Goal: Task Accomplishment & Management: Manage account settings

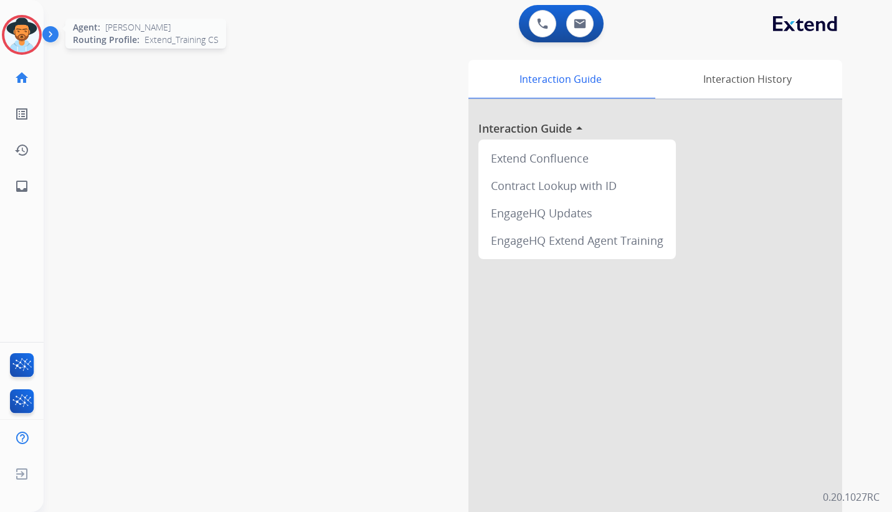
click at [24, 28] on img at bounding box center [21, 34] width 35 height 35
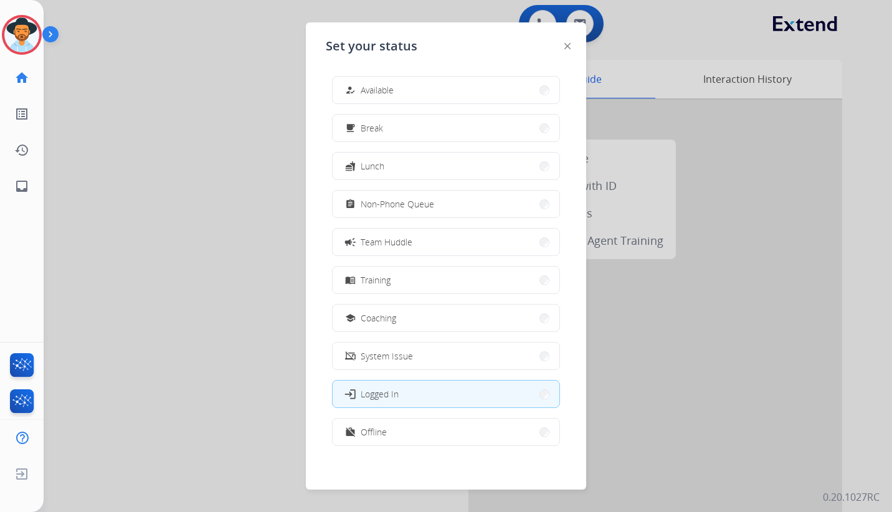
click at [437, 188] on div "how_to_reg Available free_breakfast Break fastfood Lunch assignment Non-Phone Q…" at bounding box center [446, 262] width 240 height 393
click at [422, 201] on span "Non-Phone Queue" at bounding box center [398, 204] width 74 height 13
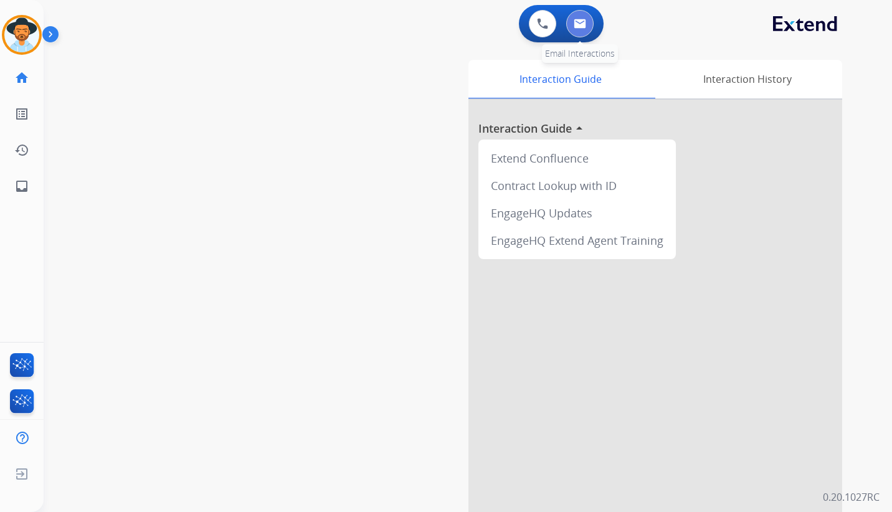
click at [579, 26] on img at bounding box center [580, 24] width 12 height 10
select select "**********"
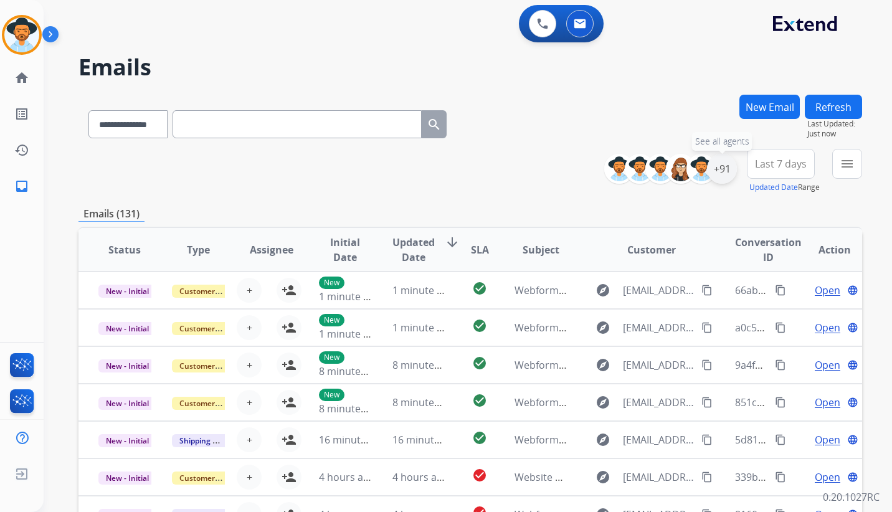
click at [723, 168] on div "+91" at bounding box center [722, 169] width 30 height 30
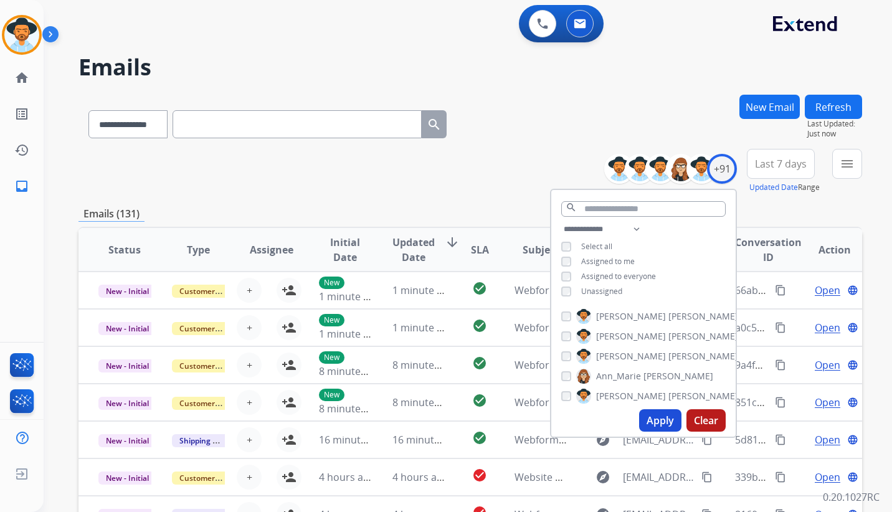
click at [660, 423] on button "Apply" at bounding box center [660, 420] width 42 height 22
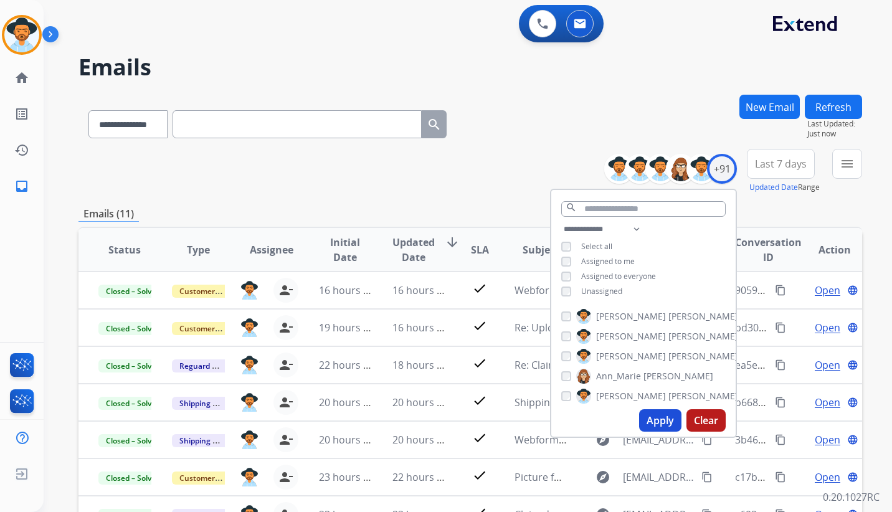
click at [793, 166] on span "Last 7 days" at bounding box center [781, 163] width 52 height 5
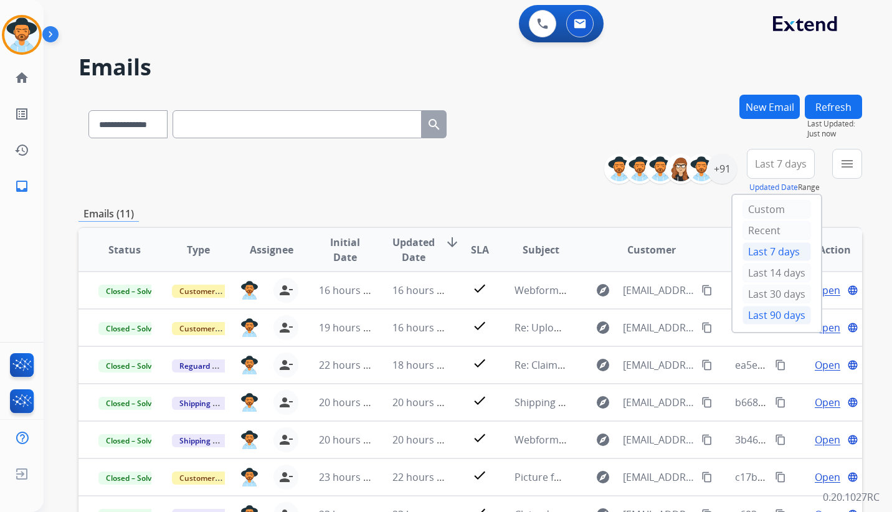
click at [773, 320] on div "Last 90 days" at bounding box center [777, 315] width 69 height 19
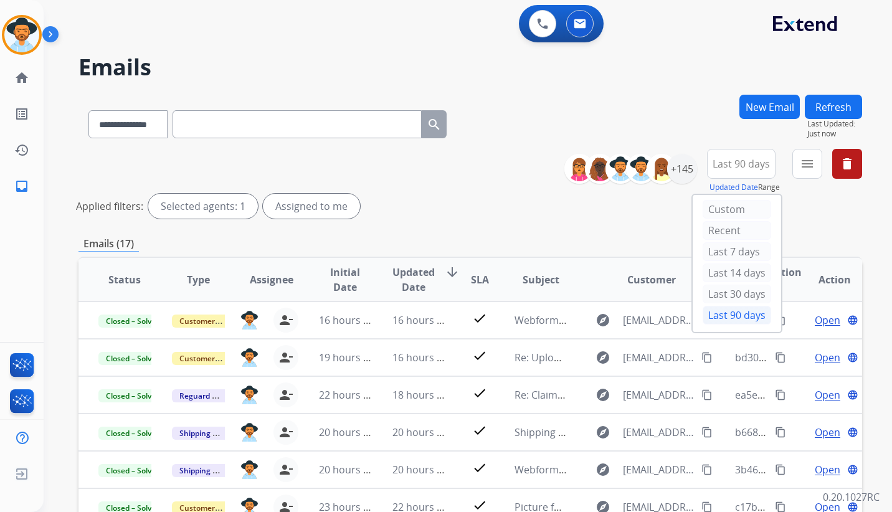
click at [559, 207] on div "Applied filters: Selected agents: 1 Assigned to me" at bounding box center [468, 206] width 784 height 25
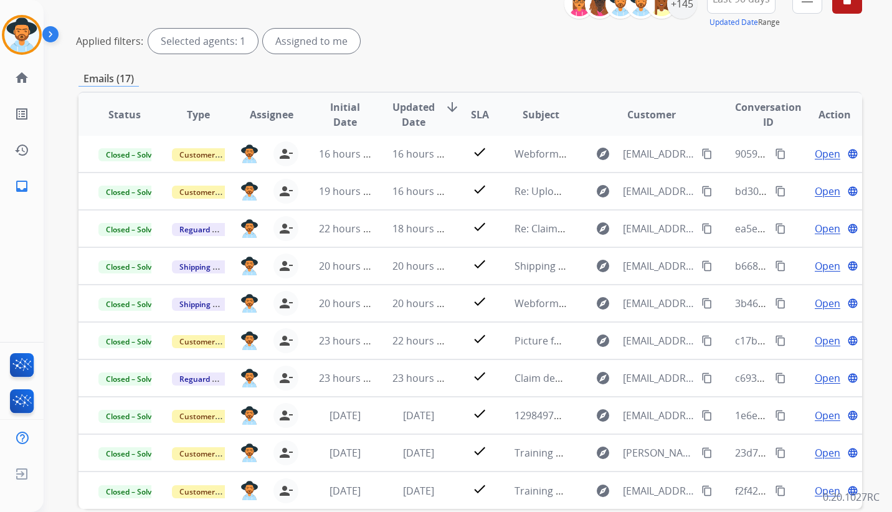
scroll to position [227, 0]
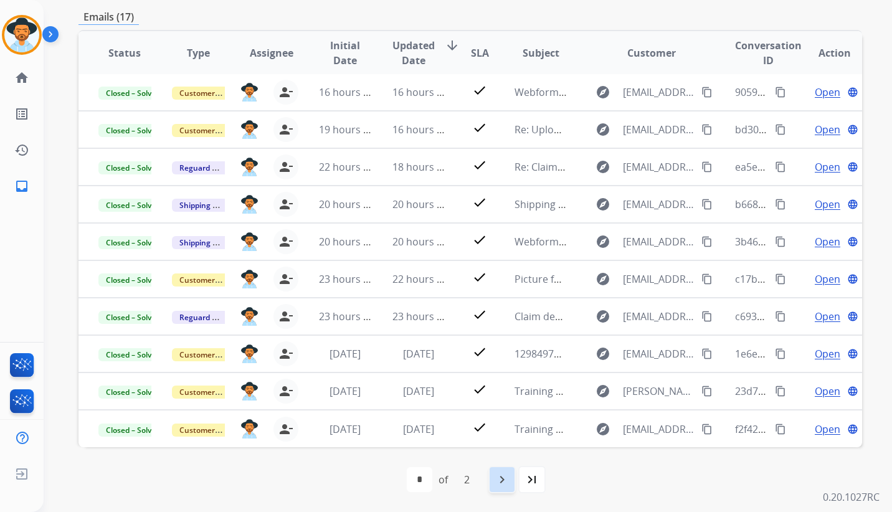
click at [504, 483] on mat-icon "navigate_next" at bounding box center [502, 479] width 15 height 15
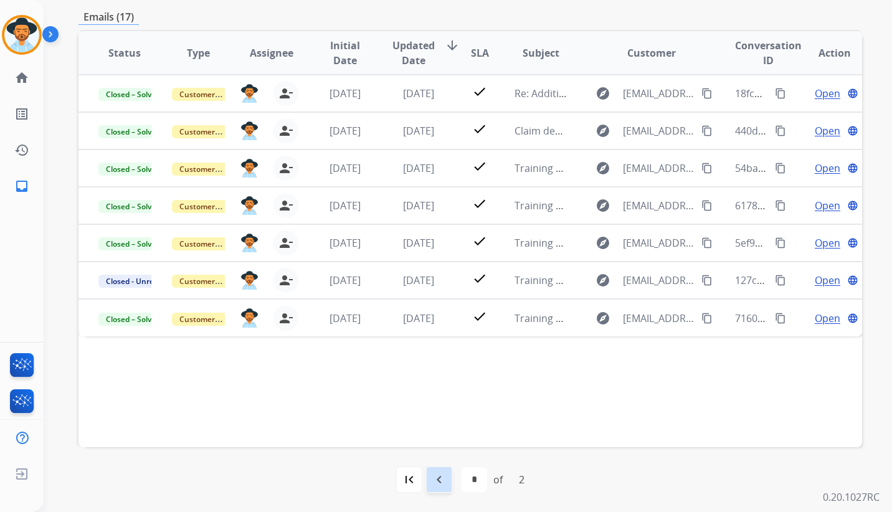
click at [432, 483] on mat-icon "navigate_before" at bounding box center [439, 479] width 15 height 15
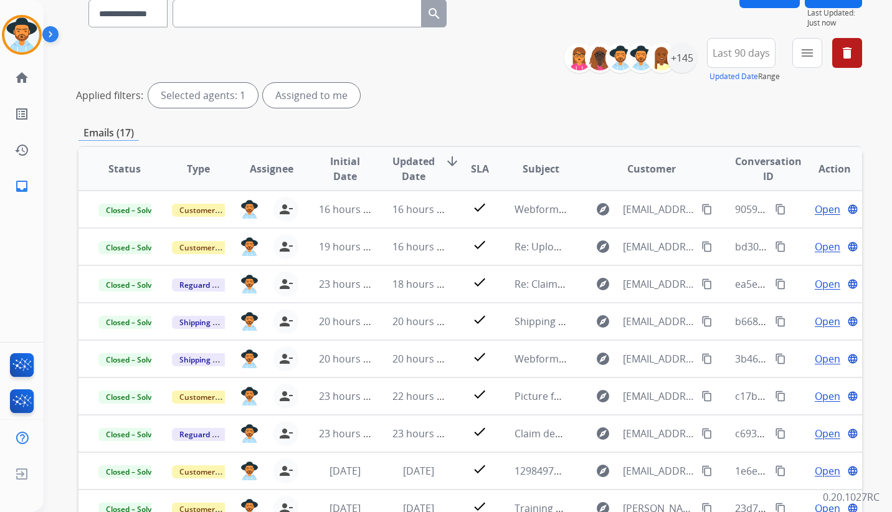
scroll to position [125, 0]
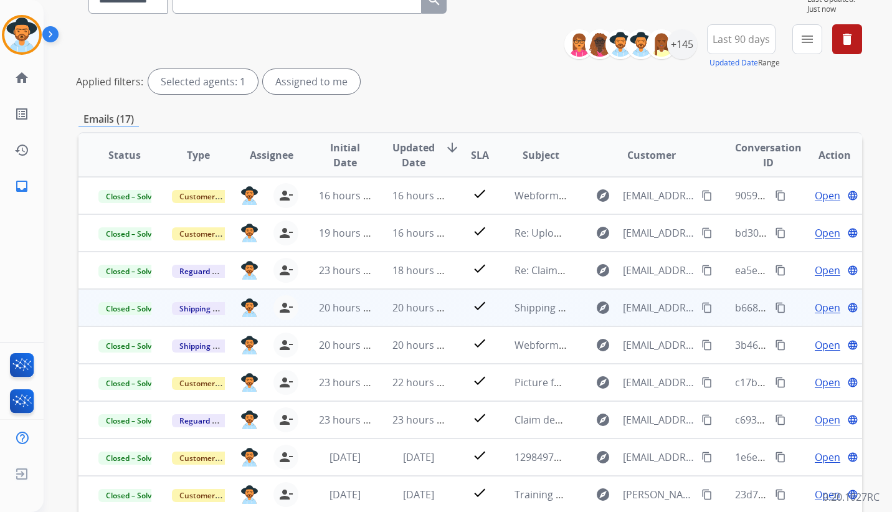
click at [824, 307] on span "Open" at bounding box center [828, 307] width 26 height 15
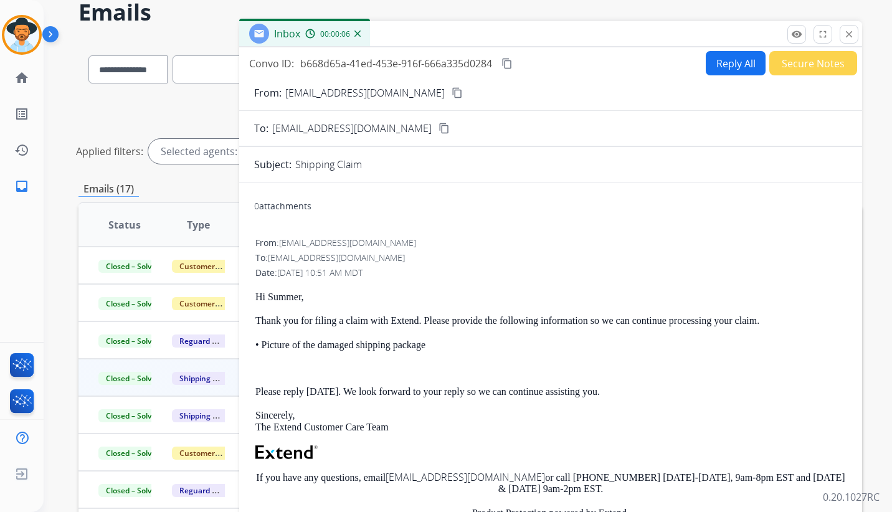
scroll to position [0, 0]
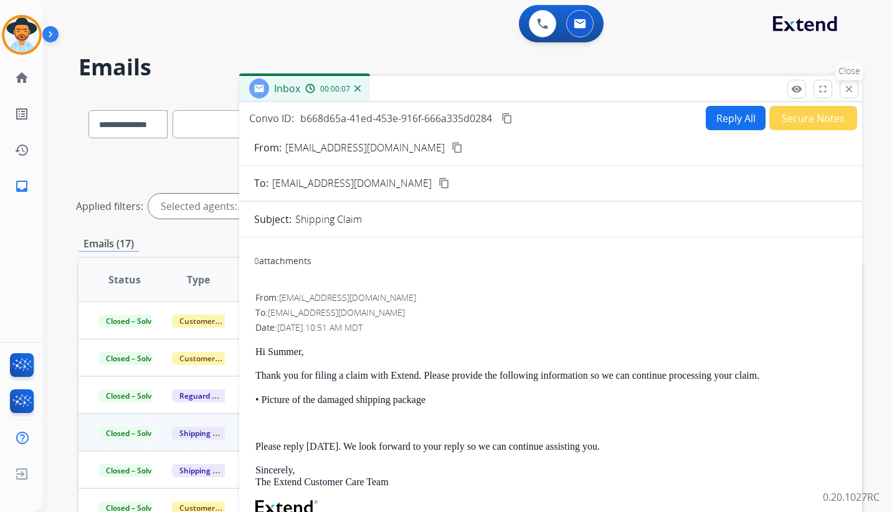
click at [855, 92] on button "close Close" at bounding box center [849, 89] width 19 height 19
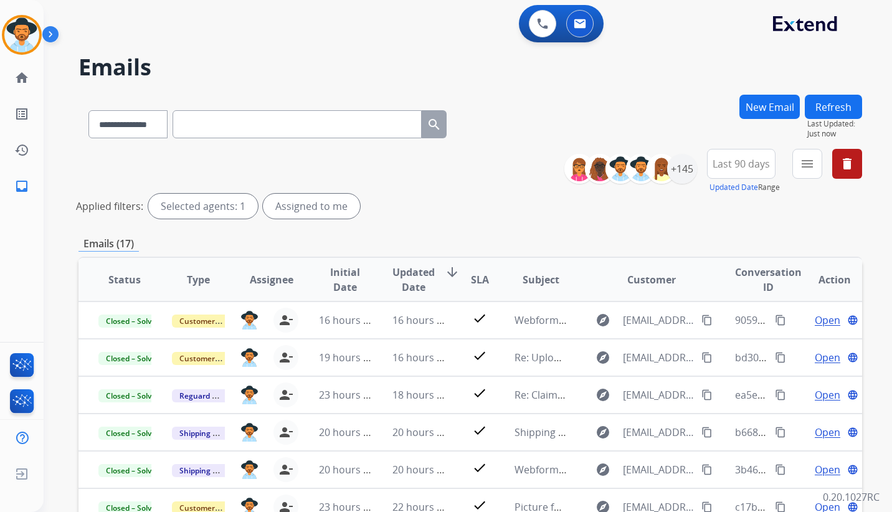
click at [528, 80] on div "**********" at bounding box center [453, 301] width 819 height 512
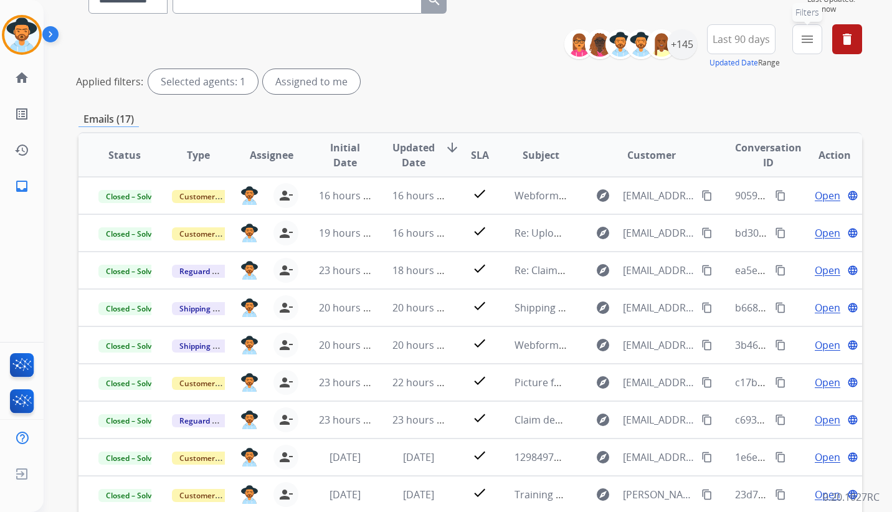
click at [799, 39] on button "menu Filters" at bounding box center [808, 39] width 30 height 30
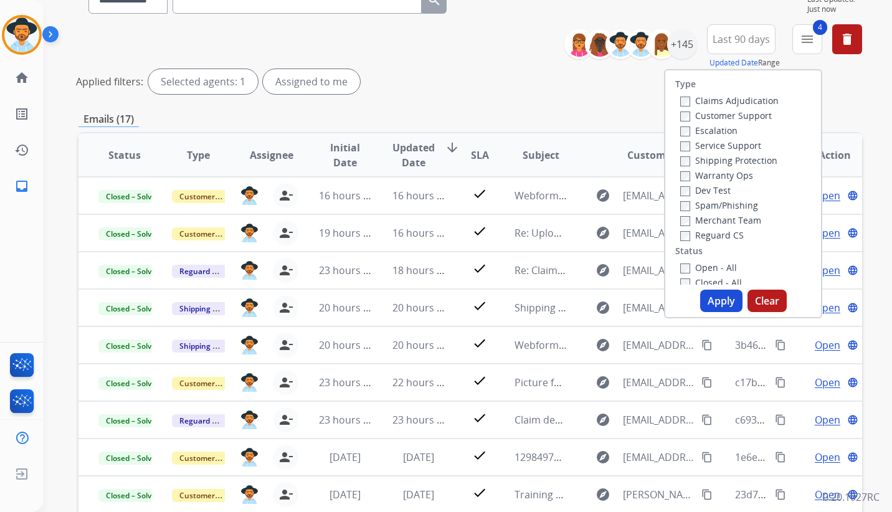
click at [719, 303] on button "Apply" at bounding box center [721, 301] width 42 height 22
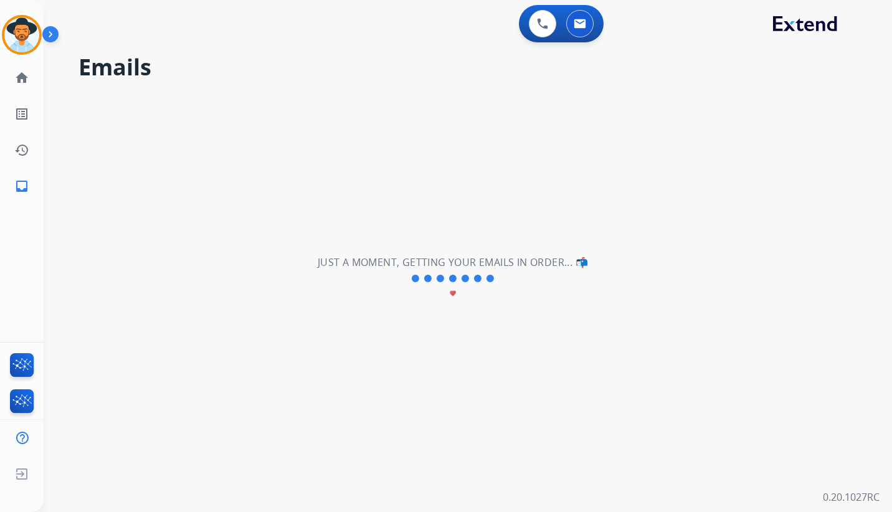
scroll to position [0, 0]
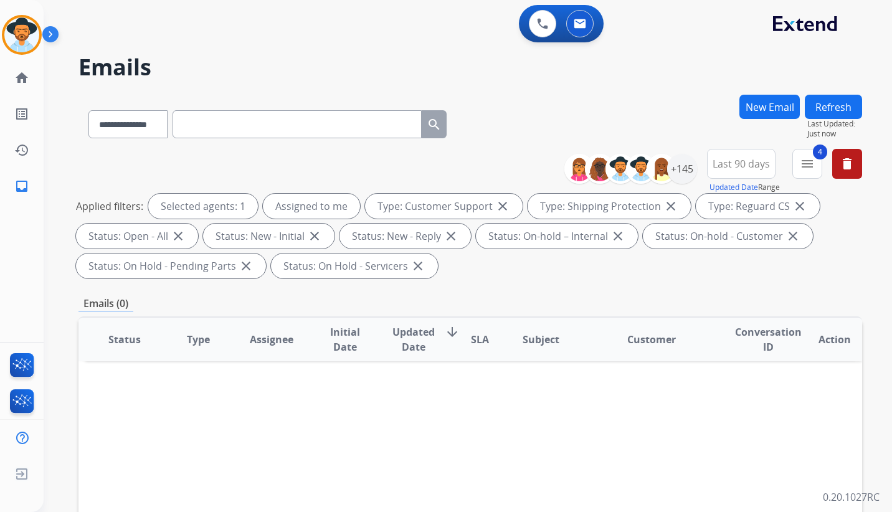
click at [844, 263] on div "Applied filters: Selected agents: 1 Assigned to me Type: Customer Support close…" at bounding box center [468, 236] width 784 height 85
click at [842, 110] on button "Refresh" at bounding box center [833, 107] width 57 height 24
click at [653, 114] on div "**********" at bounding box center [471, 122] width 784 height 54
click at [682, 89] on div "**********" at bounding box center [453, 301] width 819 height 512
click at [695, 80] on div "**********" at bounding box center [453, 301] width 819 height 512
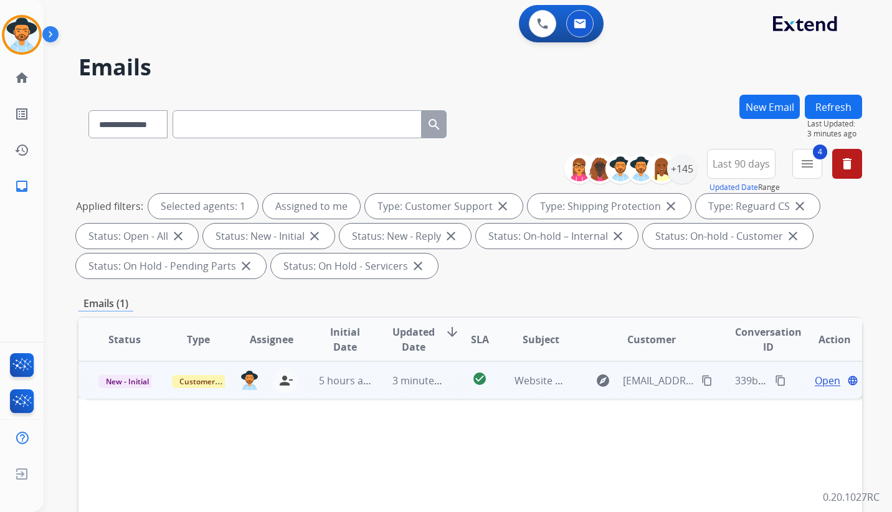
click at [824, 380] on span "Open" at bounding box center [828, 380] width 26 height 15
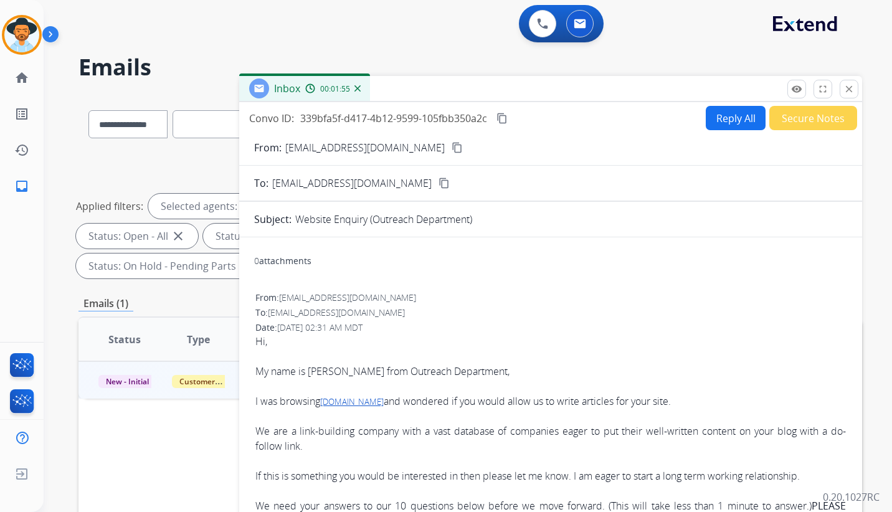
click at [817, 117] on button "Secure Notes" at bounding box center [813, 118] width 88 height 24
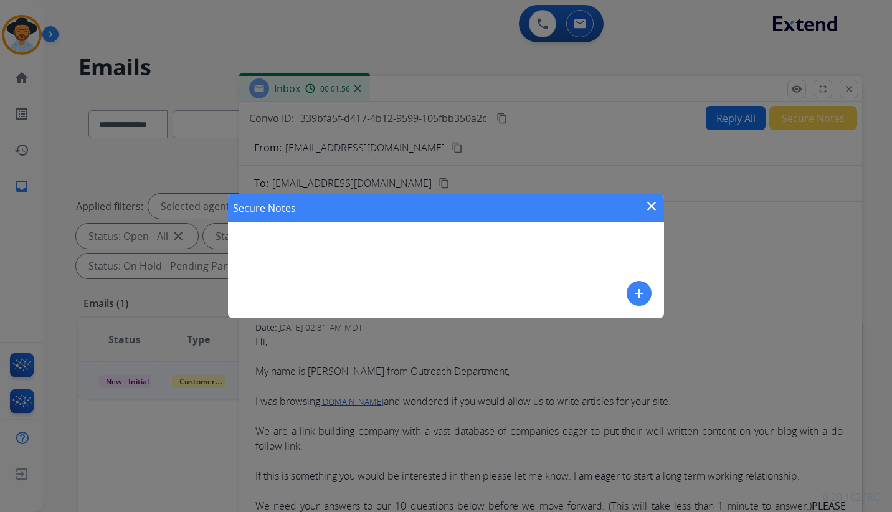
click at [442, 247] on div "Secure Notes close add" at bounding box center [446, 256] width 436 height 125
click at [638, 293] on mat-icon "add" at bounding box center [639, 293] width 15 height 15
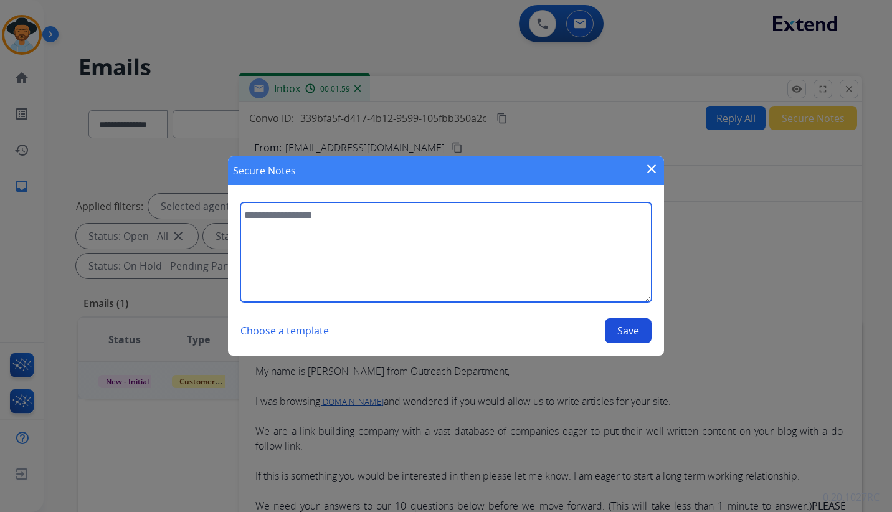
click at [407, 222] on textarea at bounding box center [445, 252] width 411 height 100
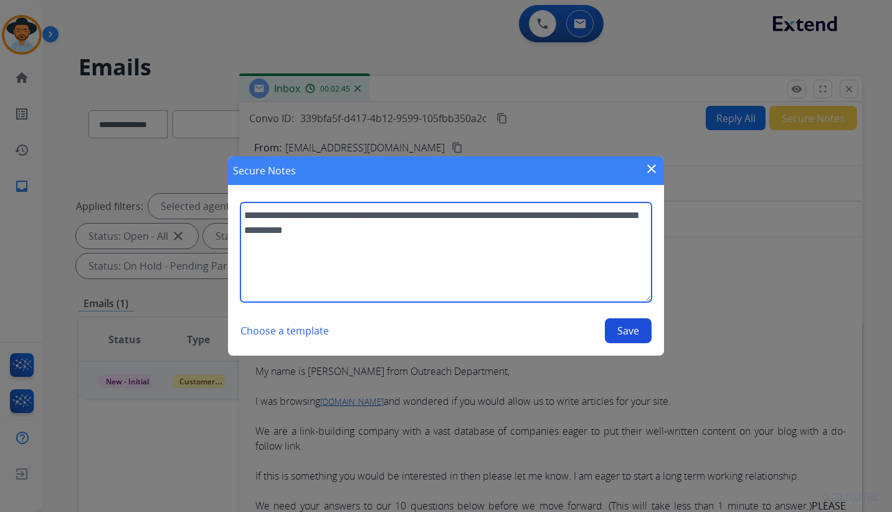
click at [436, 232] on textarea "**********" at bounding box center [445, 252] width 411 height 100
type textarea "**********"
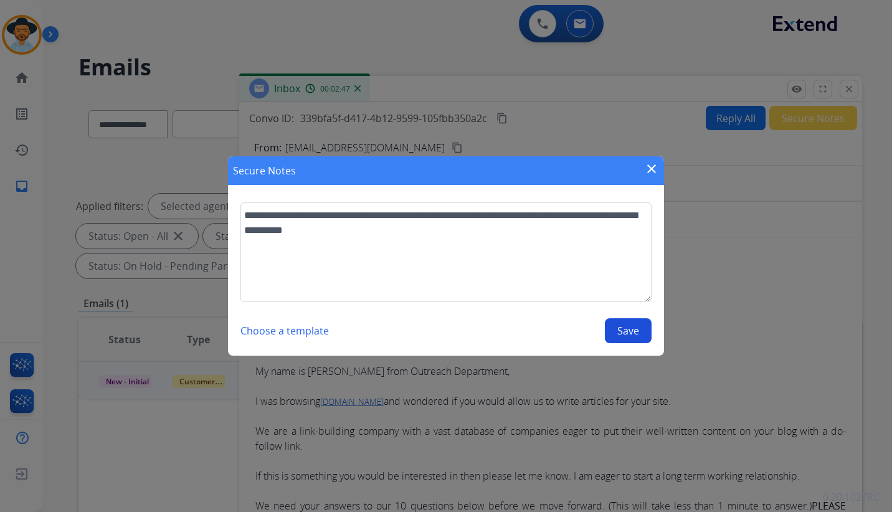
click at [629, 330] on button "Save" at bounding box center [628, 330] width 47 height 25
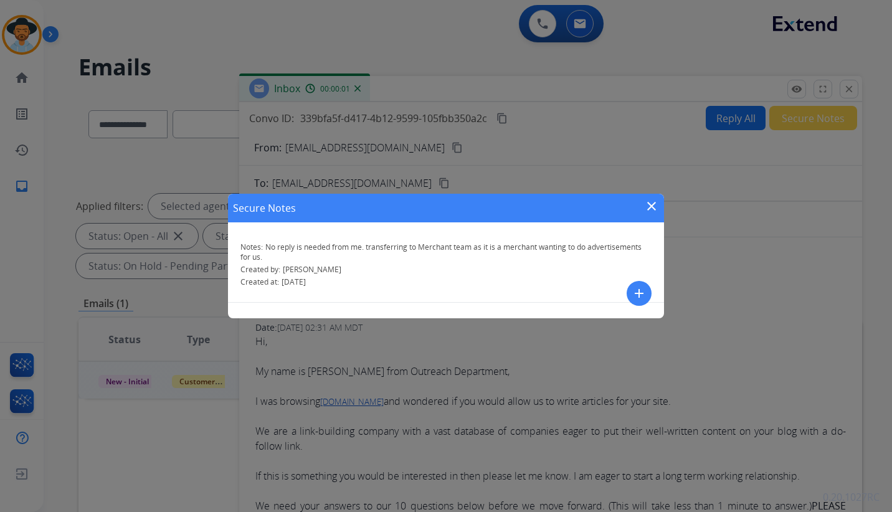
click at [649, 208] on mat-icon "close" at bounding box center [651, 206] width 15 height 15
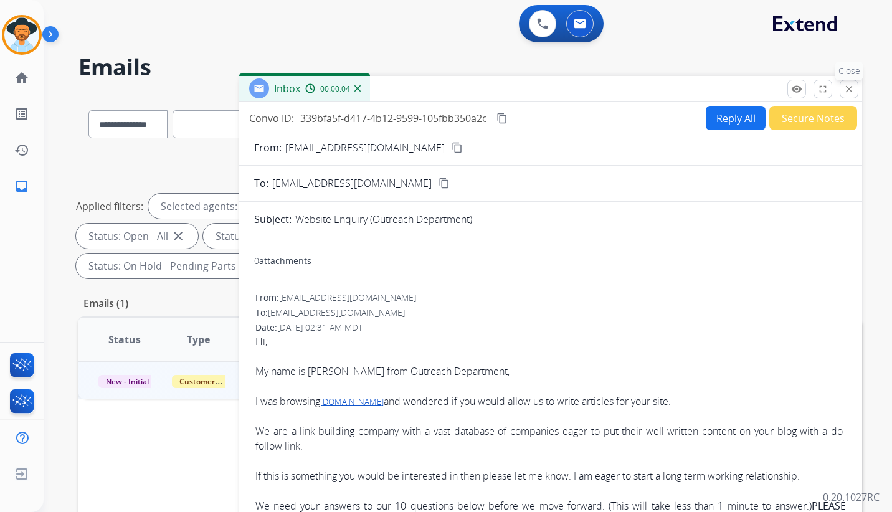
click at [845, 89] on mat-icon "close" at bounding box center [849, 88] width 11 height 11
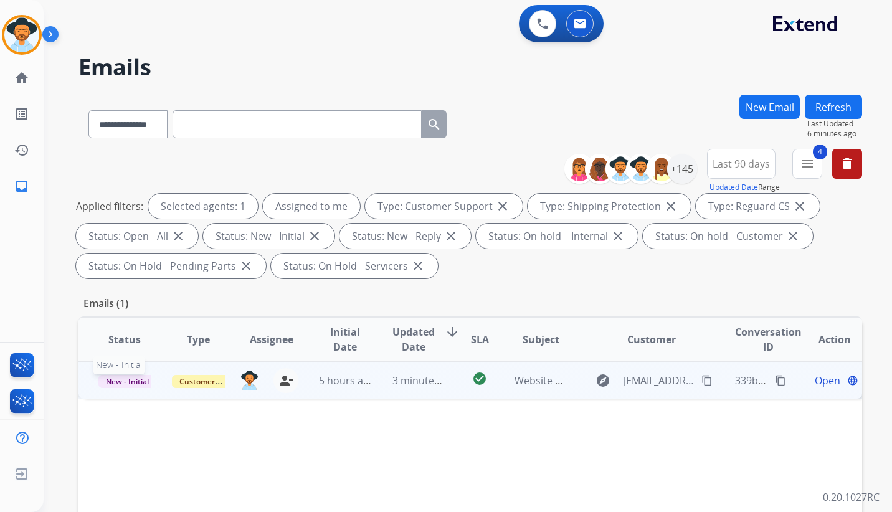
click at [115, 379] on span "New - Initial" at bounding box center [127, 381] width 58 height 13
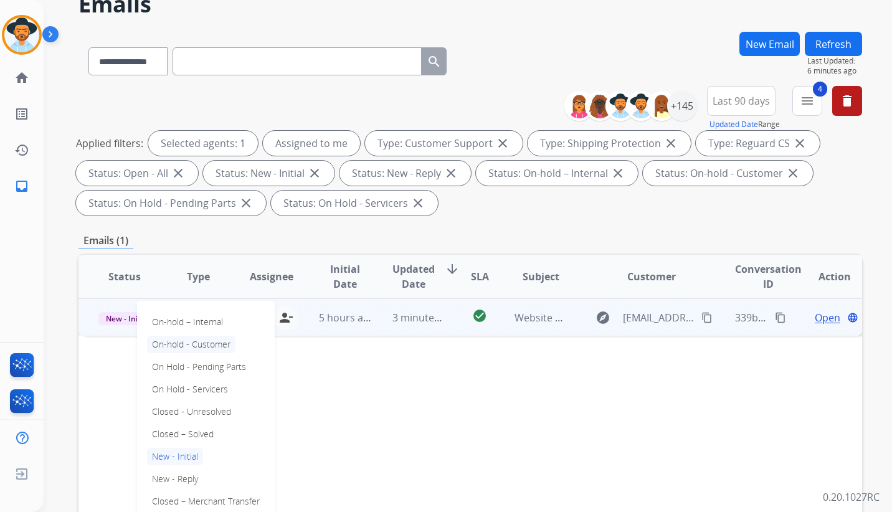
scroll to position [125, 0]
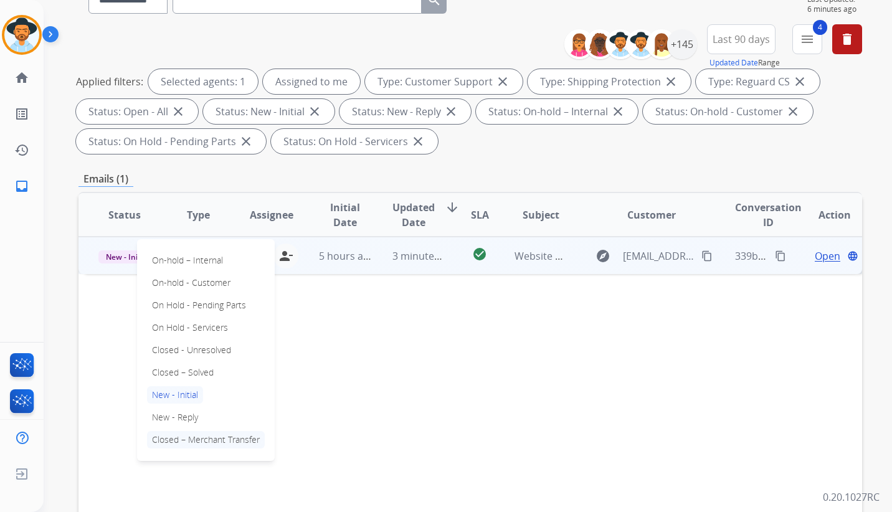
click at [233, 440] on p "Closed – Merchant Transfer" at bounding box center [206, 439] width 118 height 17
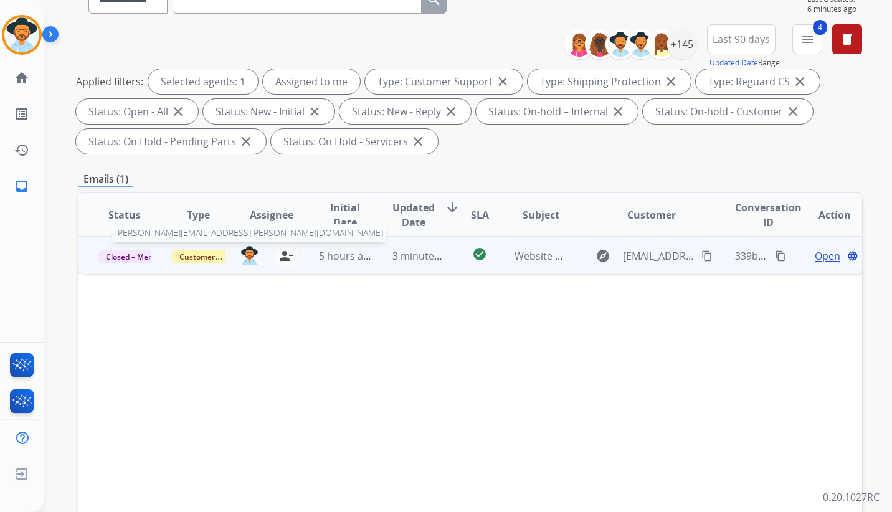
click at [252, 259] on img at bounding box center [249, 255] width 18 height 19
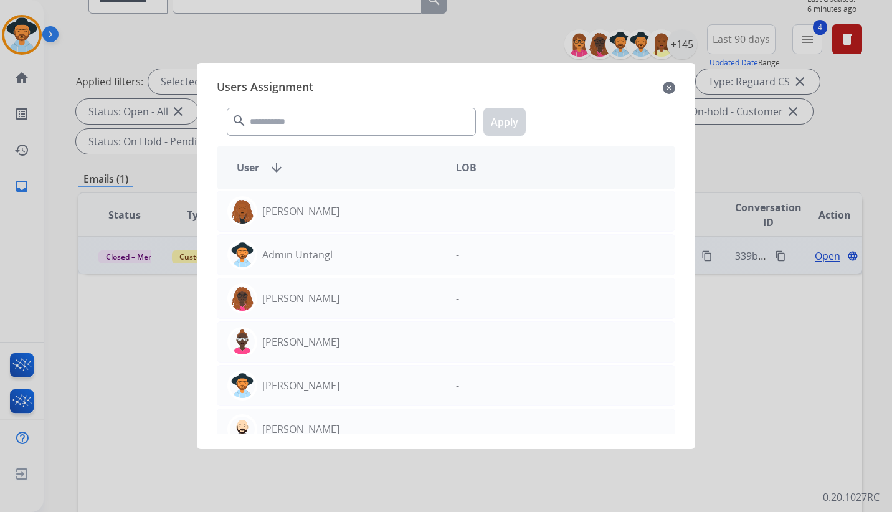
click at [670, 90] on mat-icon "close" at bounding box center [669, 87] width 12 height 15
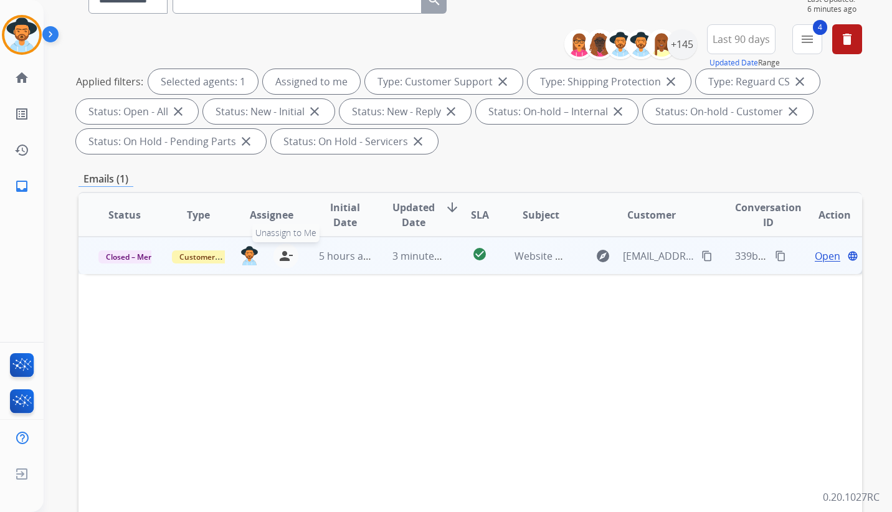
click at [290, 259] on mat-icon "person_remove" at bounding box center [285, 256] width 15 height 15
click at [862, 146] on div "**********" at bounding box center [468, 256] width 849 height 512
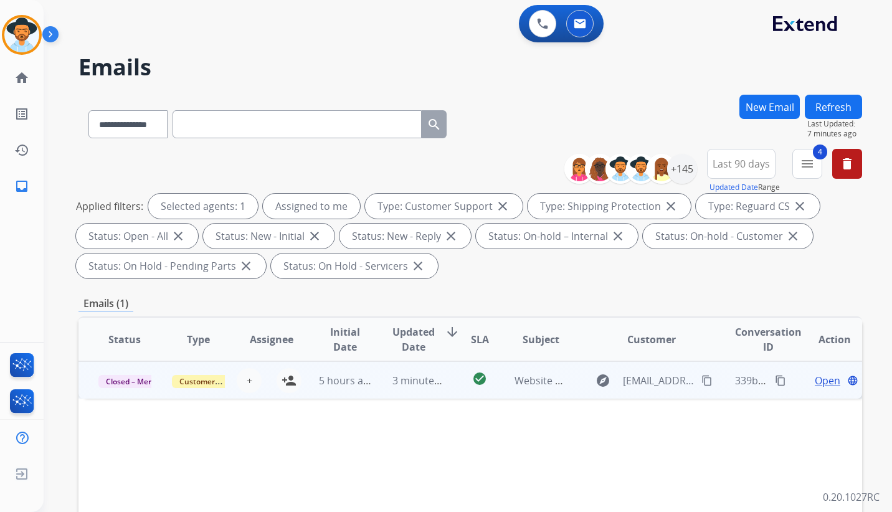
click at [835, 107] on button "Refresh" at bounding box center [833, 107] width 57 height 24
